Goal: Information Seeking & Learning: Find specific fact

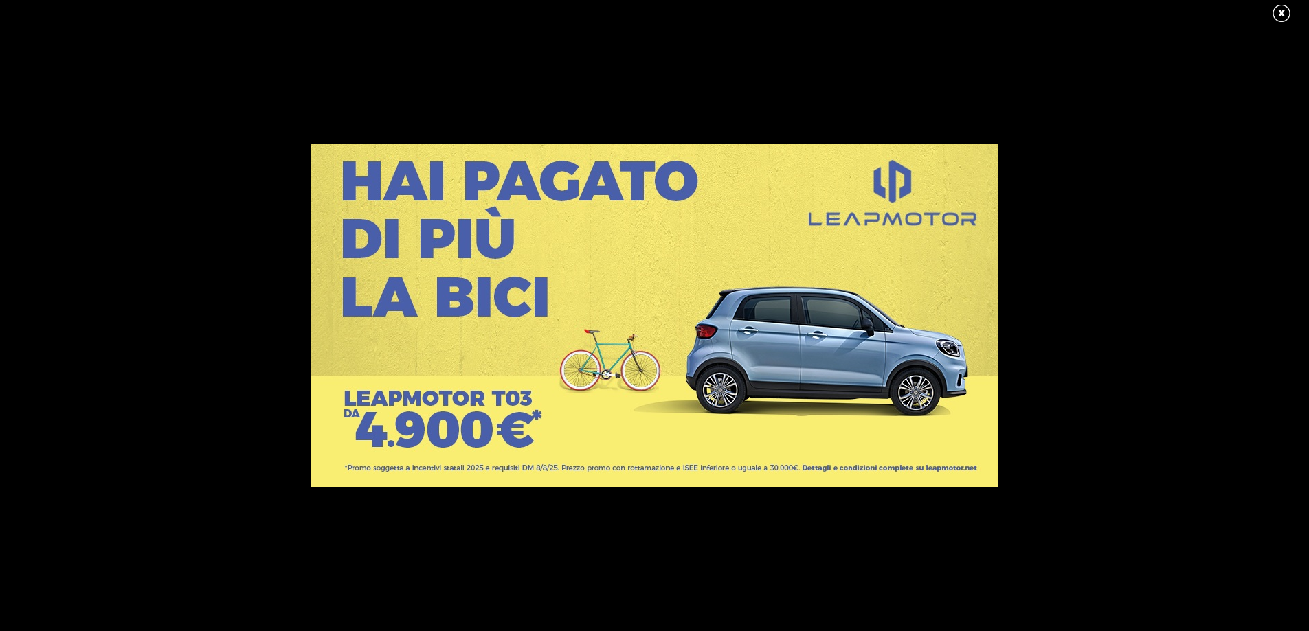
click at [1277, 12] on link at bounding box center [1288, 13] width 34 height 21
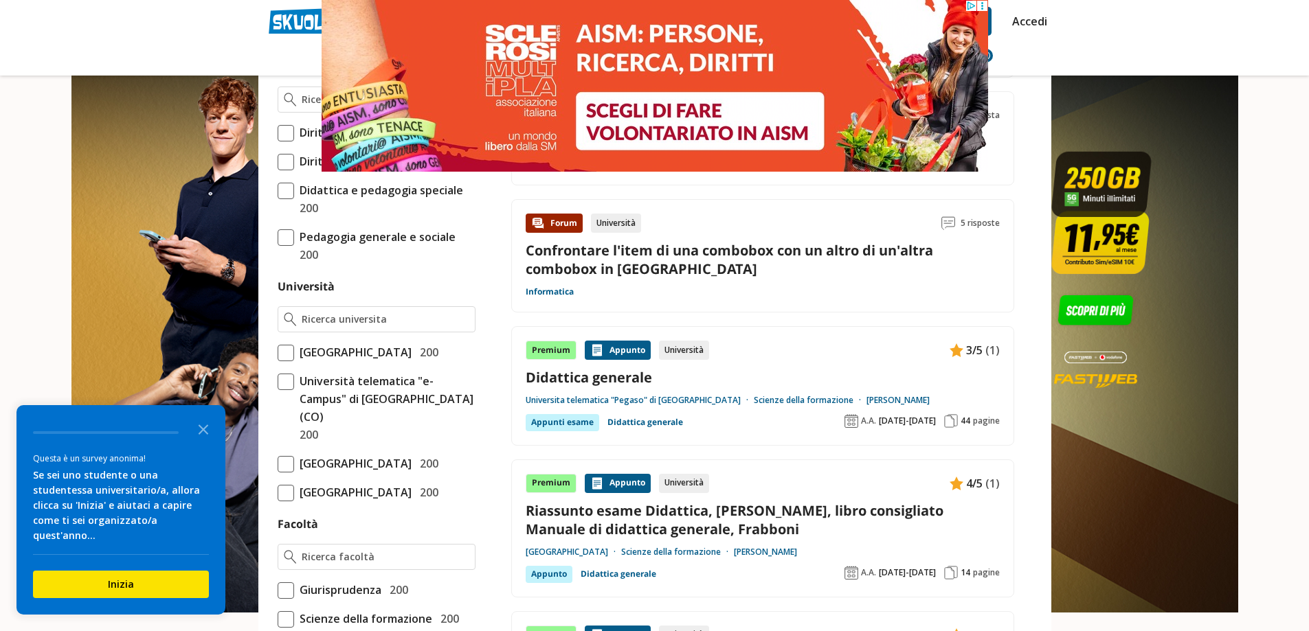
scroll to position [412, 0]
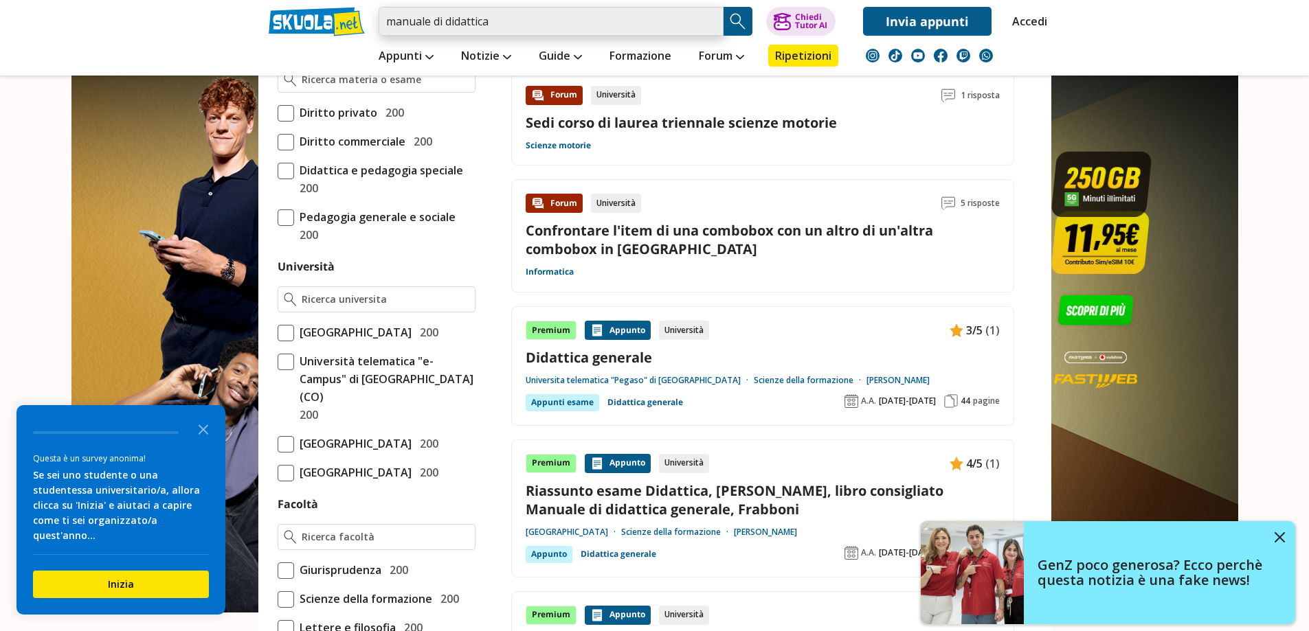
click at [512, 28] on input "manuale di didattica" at bounding box center [551, 21] width 345 height 29
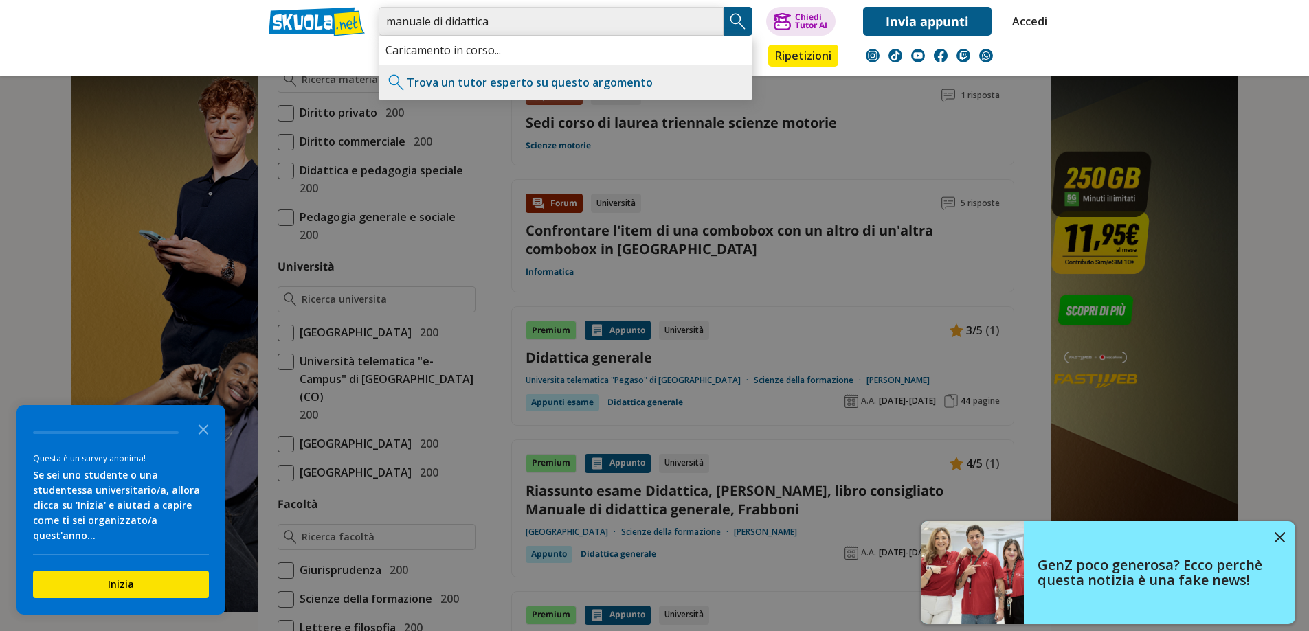
paste input "[PERSON_NAME][GEOGRAPHIC_DATA]"
type input "manuale di didattica [PERSON_NAME][GEOGRAPHIC_DATA]"
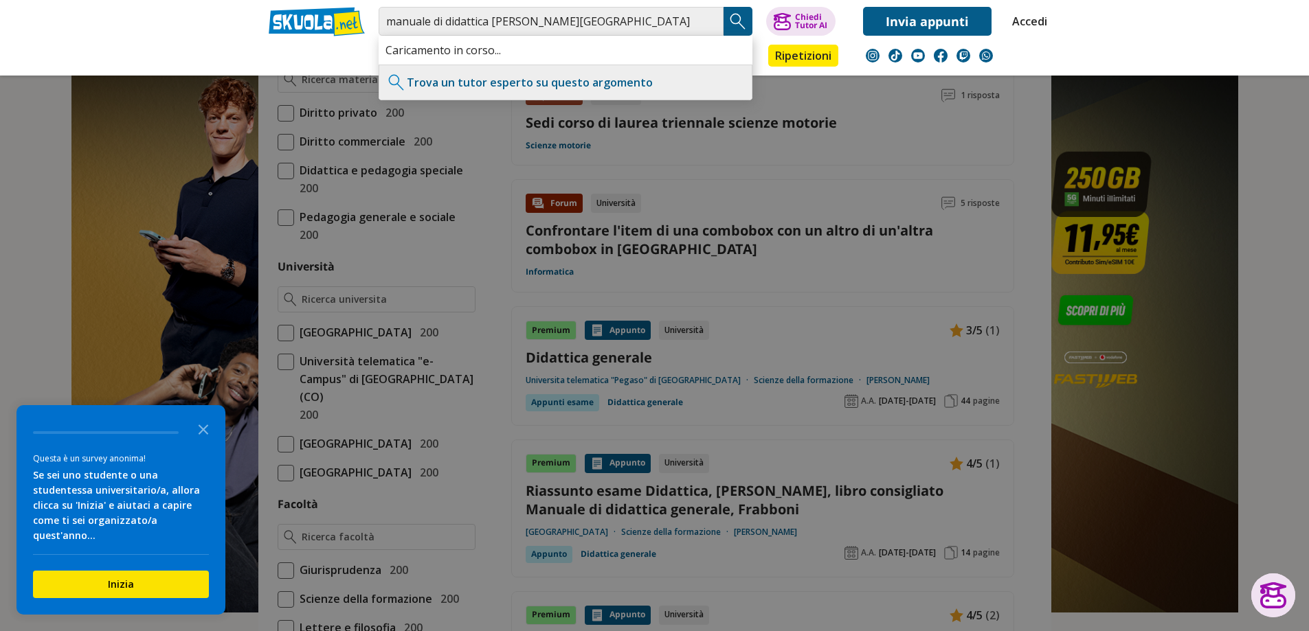
click at [735, 21] on img "Search Button" at bounding box center [738, 21] width 21 height 21
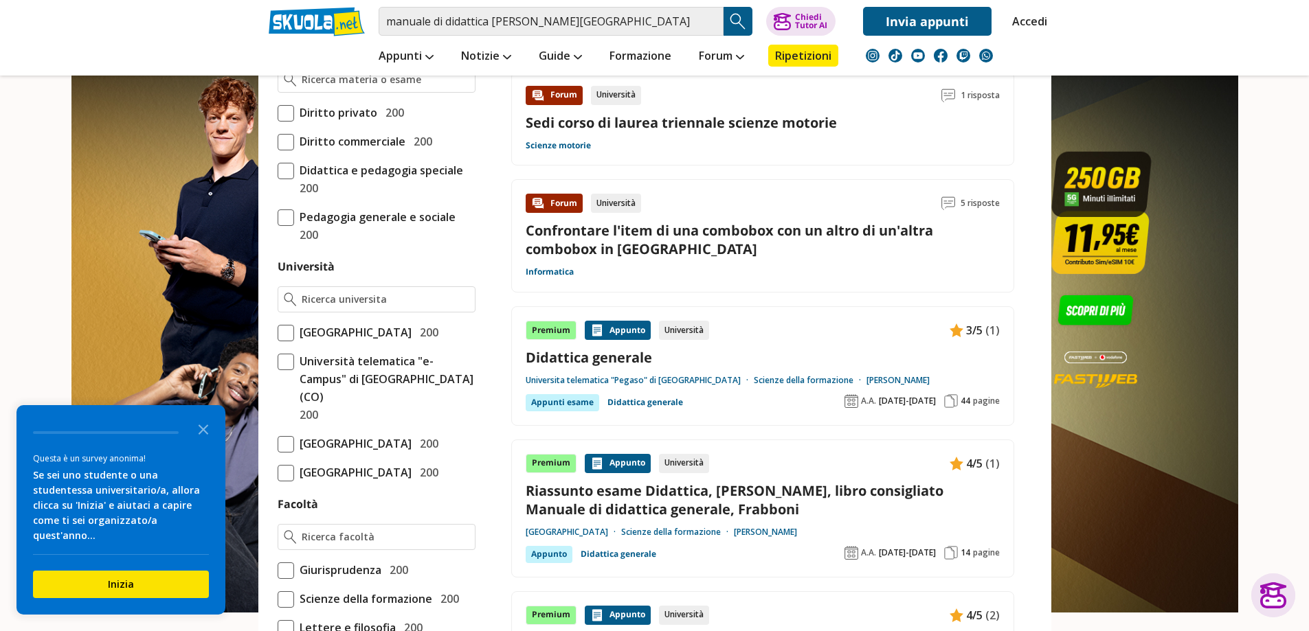
scroll to position [618, 0]
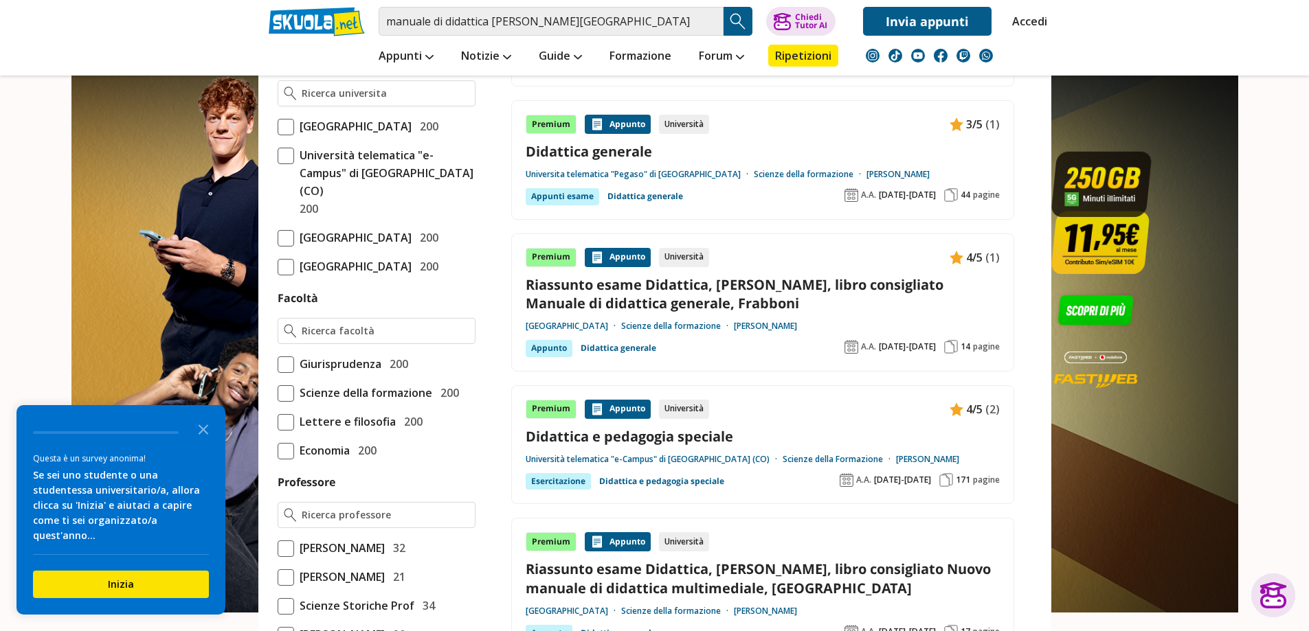
click at [340, 402] on span "Scienze della formazione" at bounding box center [363, 393] width 138 height 18
click at [278, 393] on input "Scienze della formazione 200" at bounding box center [278, 393] width 0 height 0
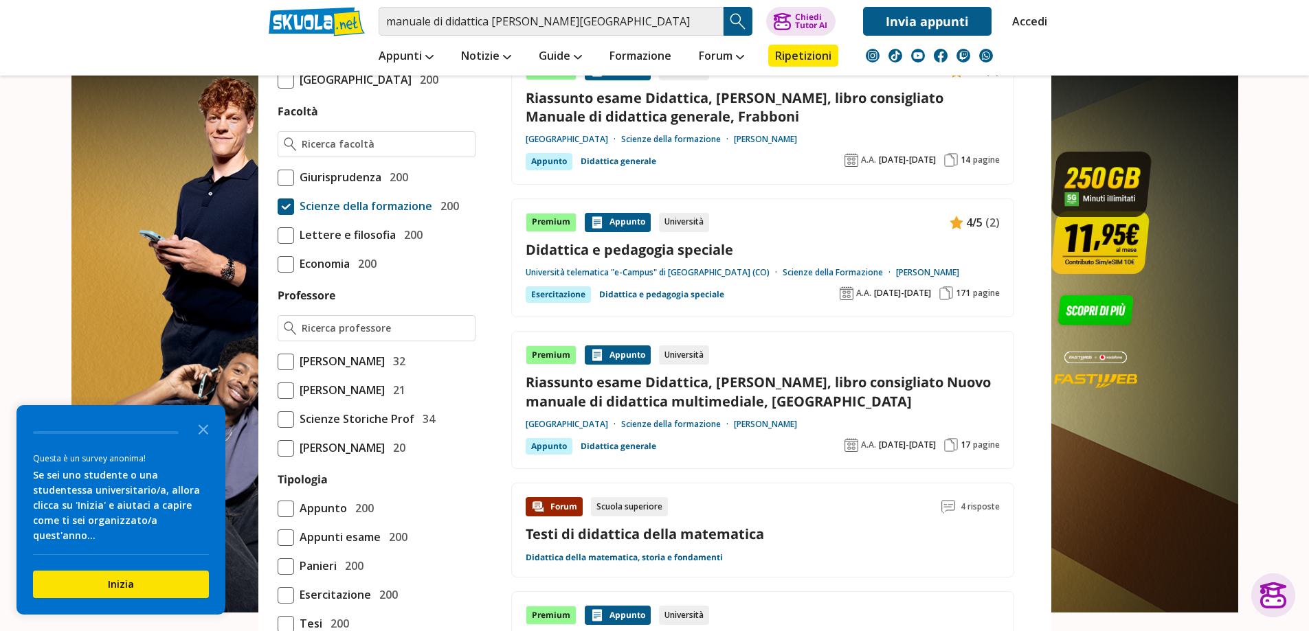
scroll to position [824, 0]
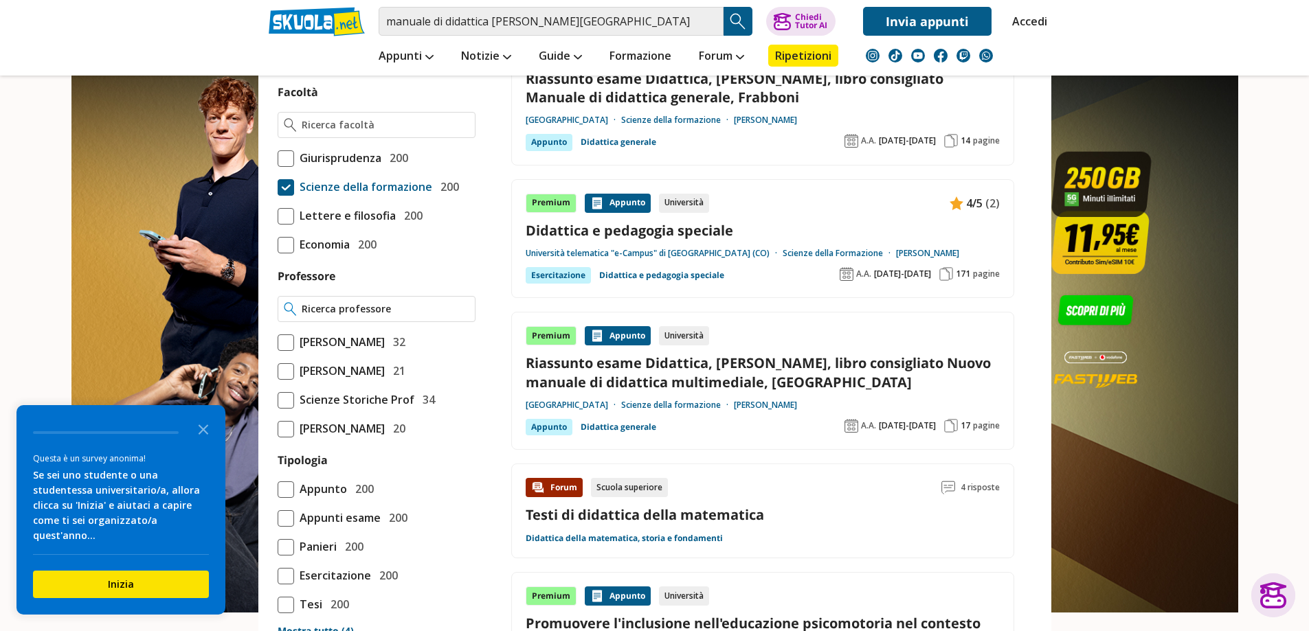
click at [367, 316] on input "Professore" at bounding box center [385, 309] width 167 height 14
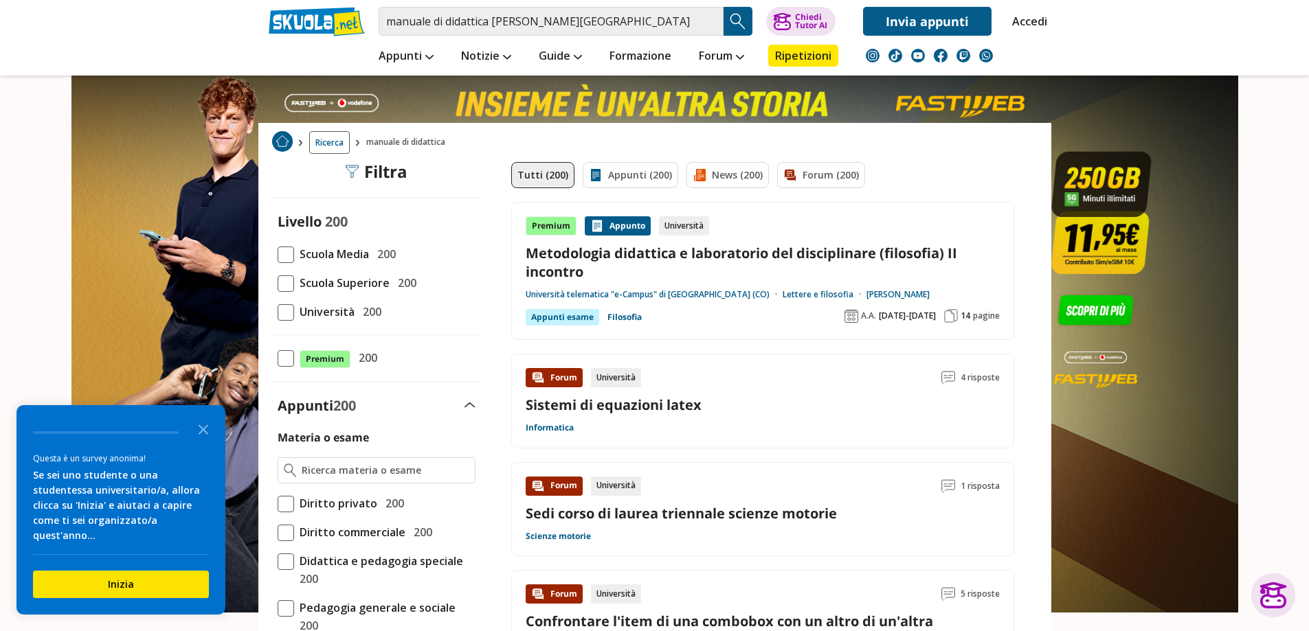
scroll to position [0, 0]
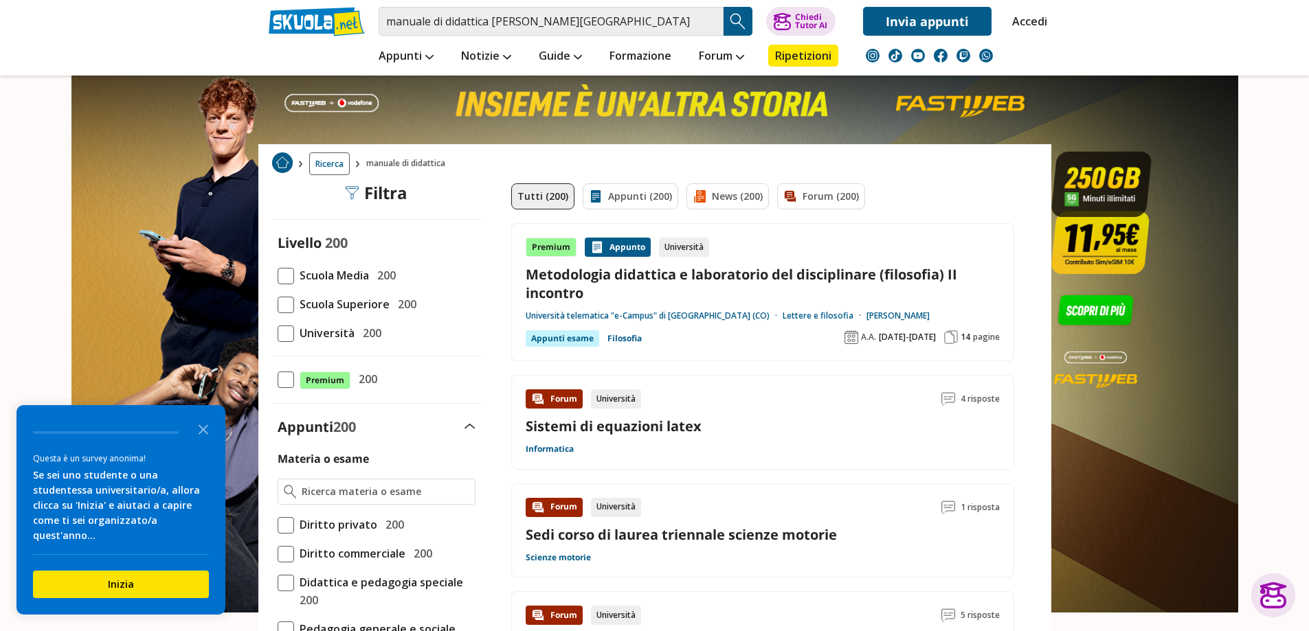
click at [733, 21] on img "Search Button" at bounding box center [738, 21] width 21 height 21
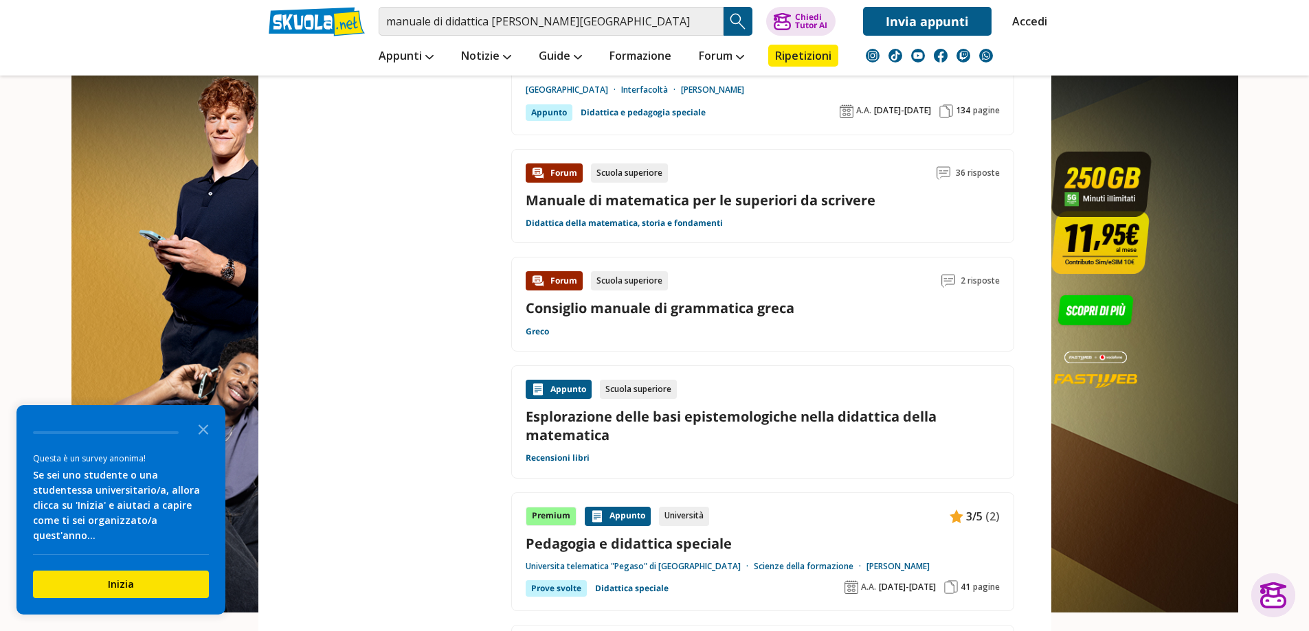
scroll to position [2061, 0]
